Goal: Task Accomplishment & Management: Manage account settings

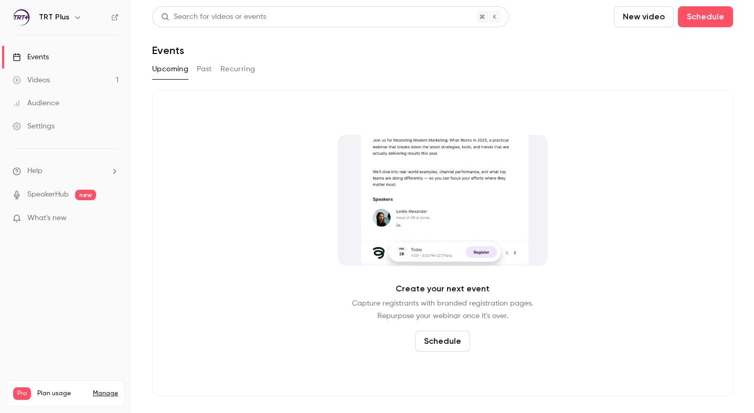
click at [203, 68] on button "Past" at bounding box center [204, 69] width 15 height 17
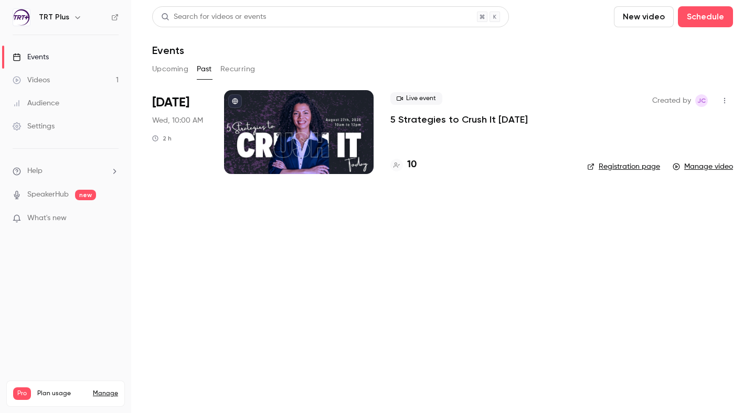
click at [416, 118] on p "5 Strategies to Crush It [DATE]" at bounding box center [458, 119] width 137 height 13
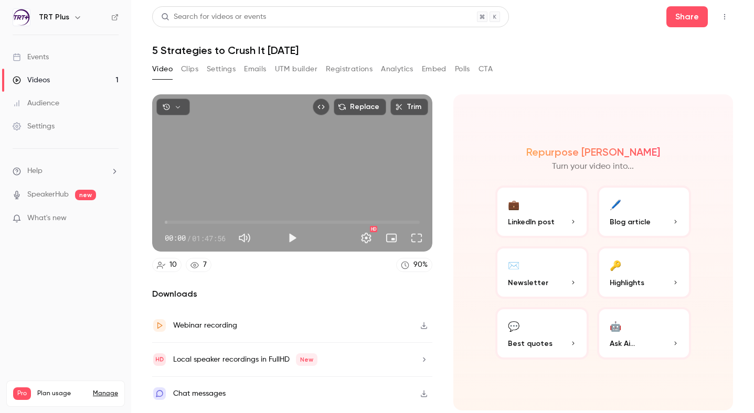
click at [346, 76] on button "Registrations" at bounding box center [349, 69] width 47 height 17
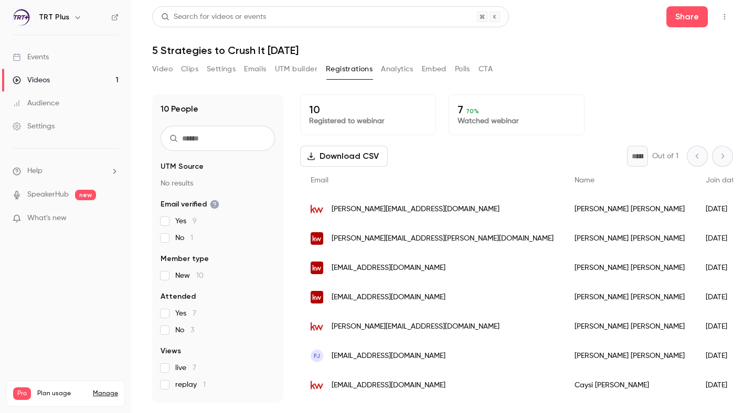
click at [222, 68] on button "Settings" at bounding box center [221, 69] width 29 height 17
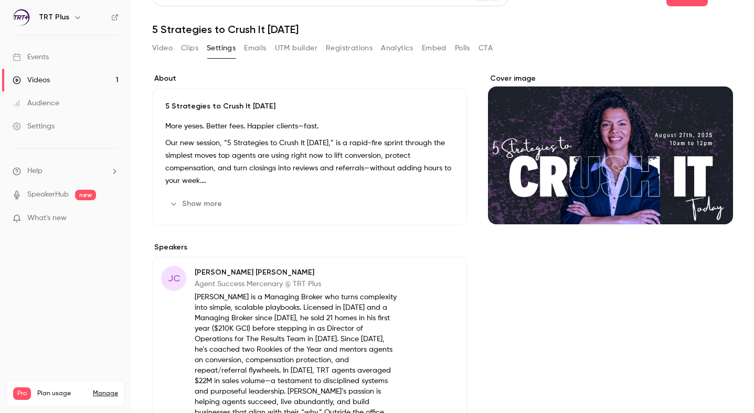
scroll to position [81, 0]
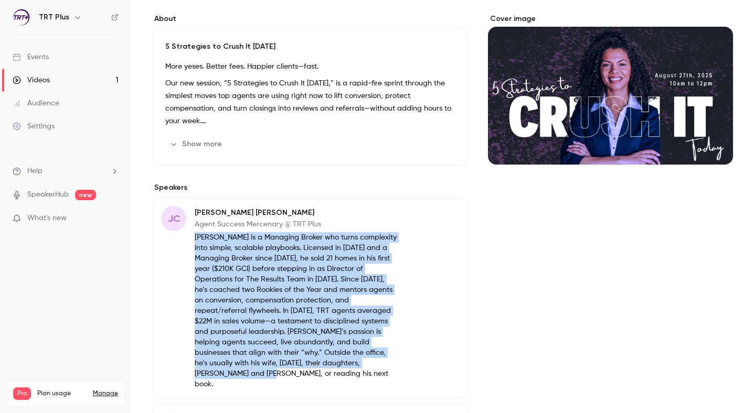
drag, startPoint x: 195, startPoint y: 239, endPoint x: 338, endPoint y: 366, distance: 191.0
click at [338, 366] on p "[PERSON_NAME] is a Managing Broker who turns complexity into simple, scalable p…" at bounding box center [297, 310] width 204 height 157
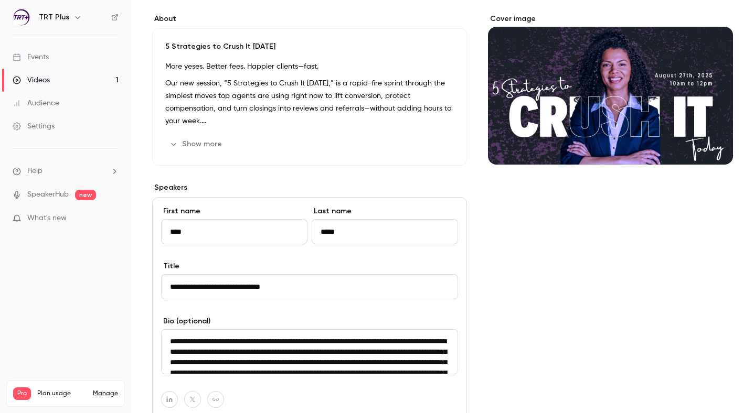
scroll to position [73, 0]
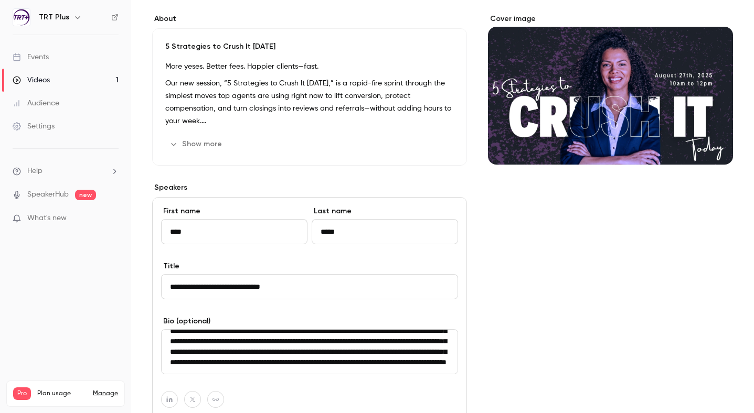
click at [289, 357] on textarea "**********" at bounding box center [309, 352] width 297 height 45
